Goal: Find contact information: Find contact information

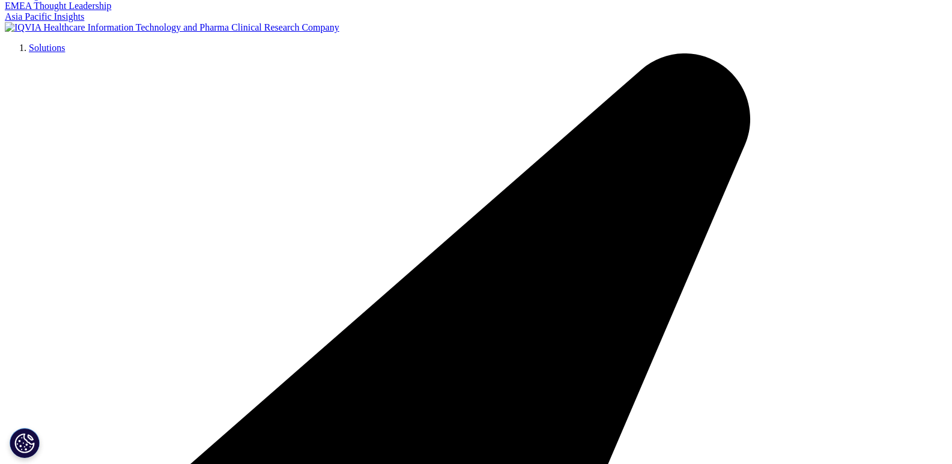
scroll to position [180, 0]
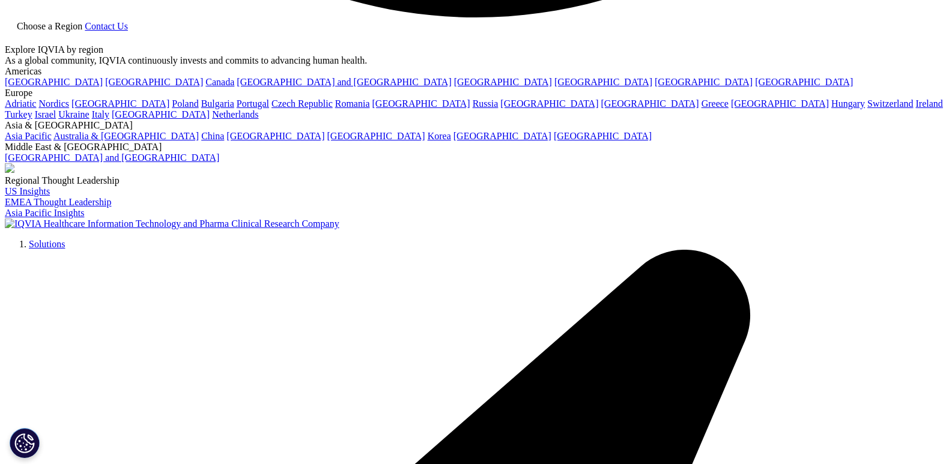
scroll to position [2822, 0]
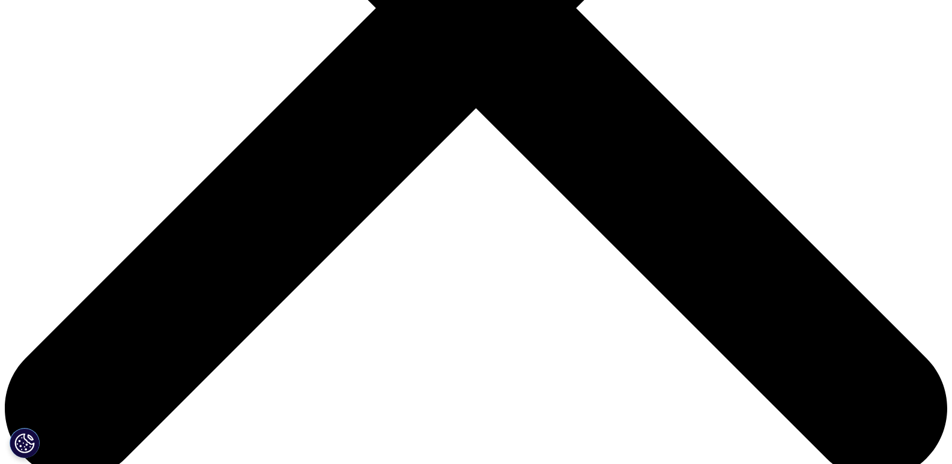
scroll to position [540, 0]
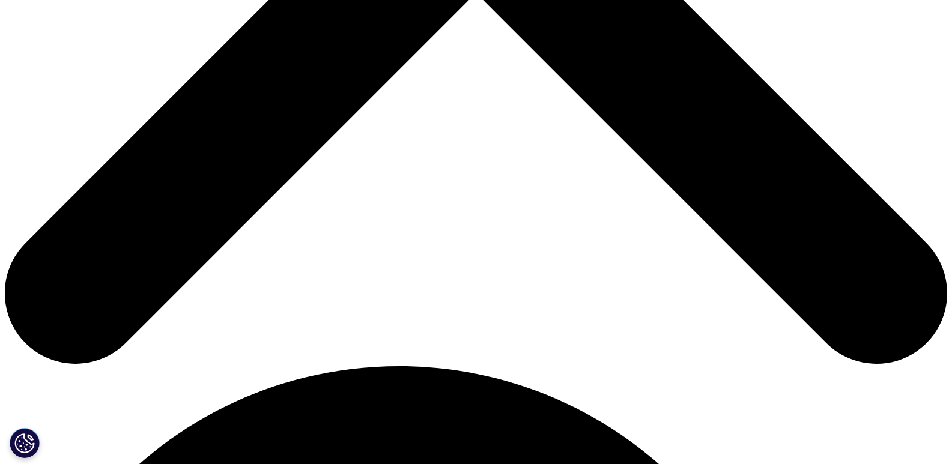
scroll to position [579, 0]
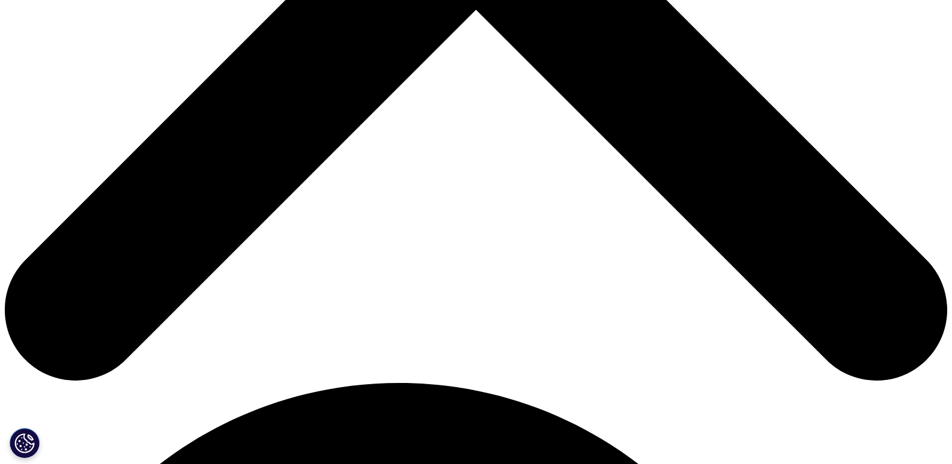
drag, startPoint x: 470, startPoint y: 212, endPoint x: 439, endPoint y: 186, distance: 40.4
copy p "The IQVIA Clinical Supply Chain Manager becomes an integral part of the IQVIA p…"
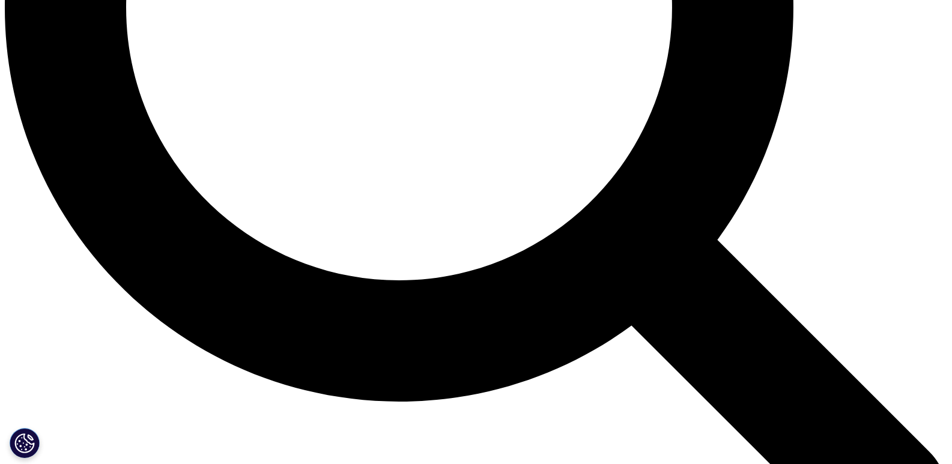
scroll to position [1479, 0]
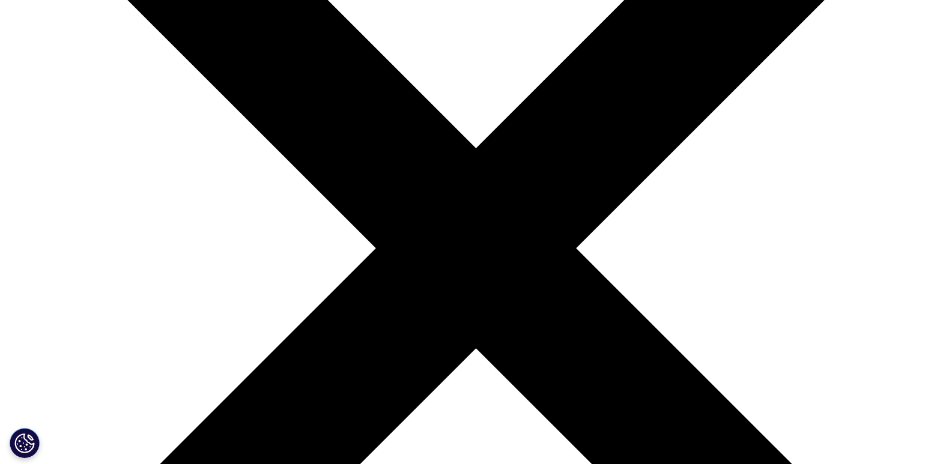
drag, startPoint x: 467, startPoint y: 207, endPoint x: 441, endPoint y: 178, distance: 38.3
copy div "Ari Bousbib Chairman and Chief Executive Office"
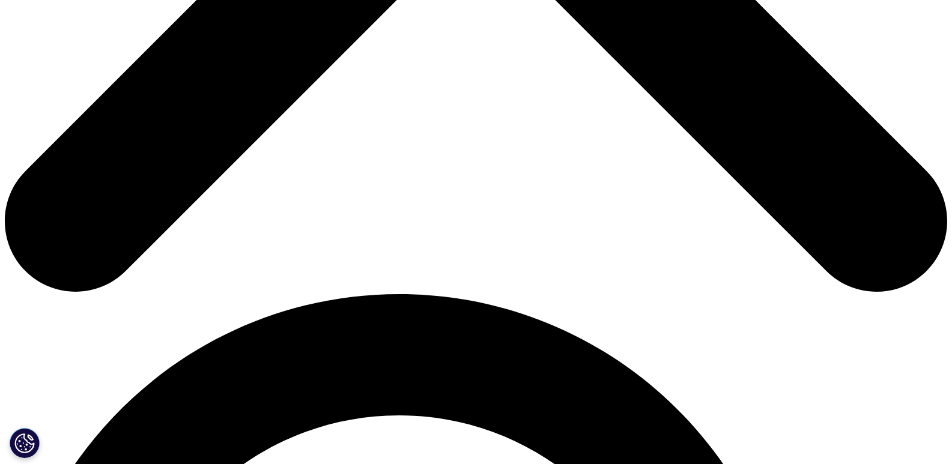
scroll to position [678, 0]
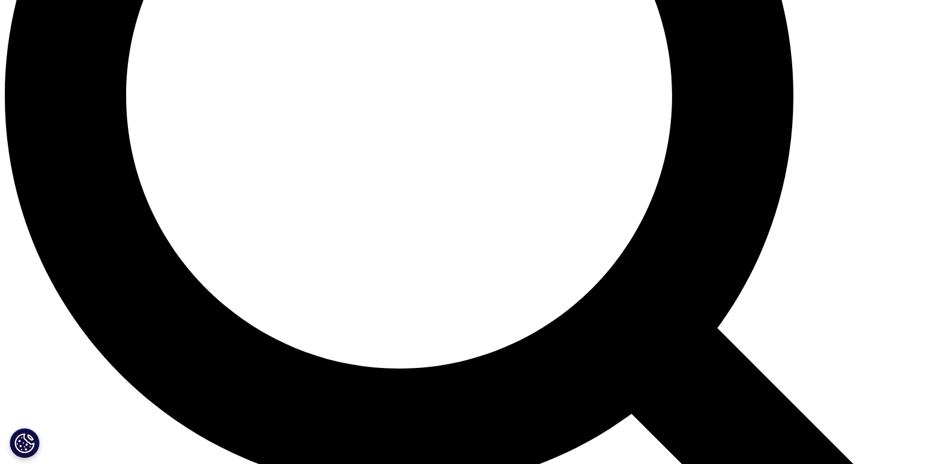
scroll to position [1261, 0]
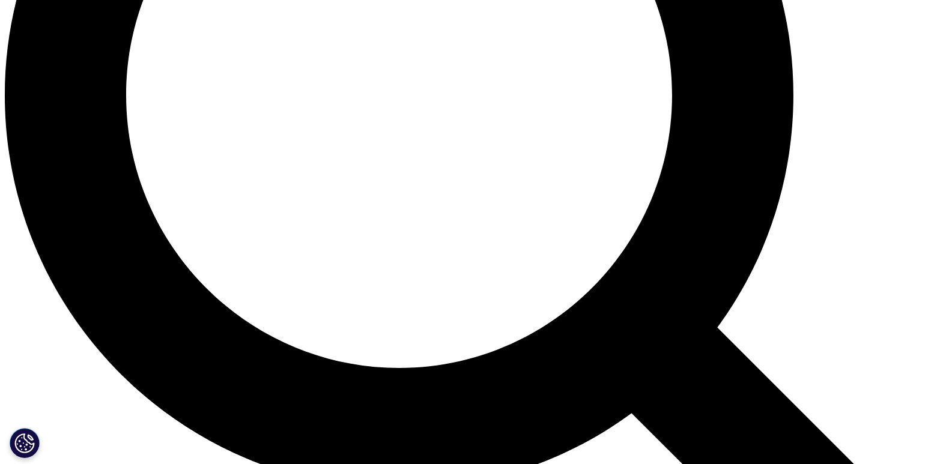
drag, startPoint x: 199, startPoint y: 265, endPoint x: 116, endPoint y: 270, distance: 83.0
copy p "[PHONE_NUMBER]"
